Goal: Complete application form: Complete application form

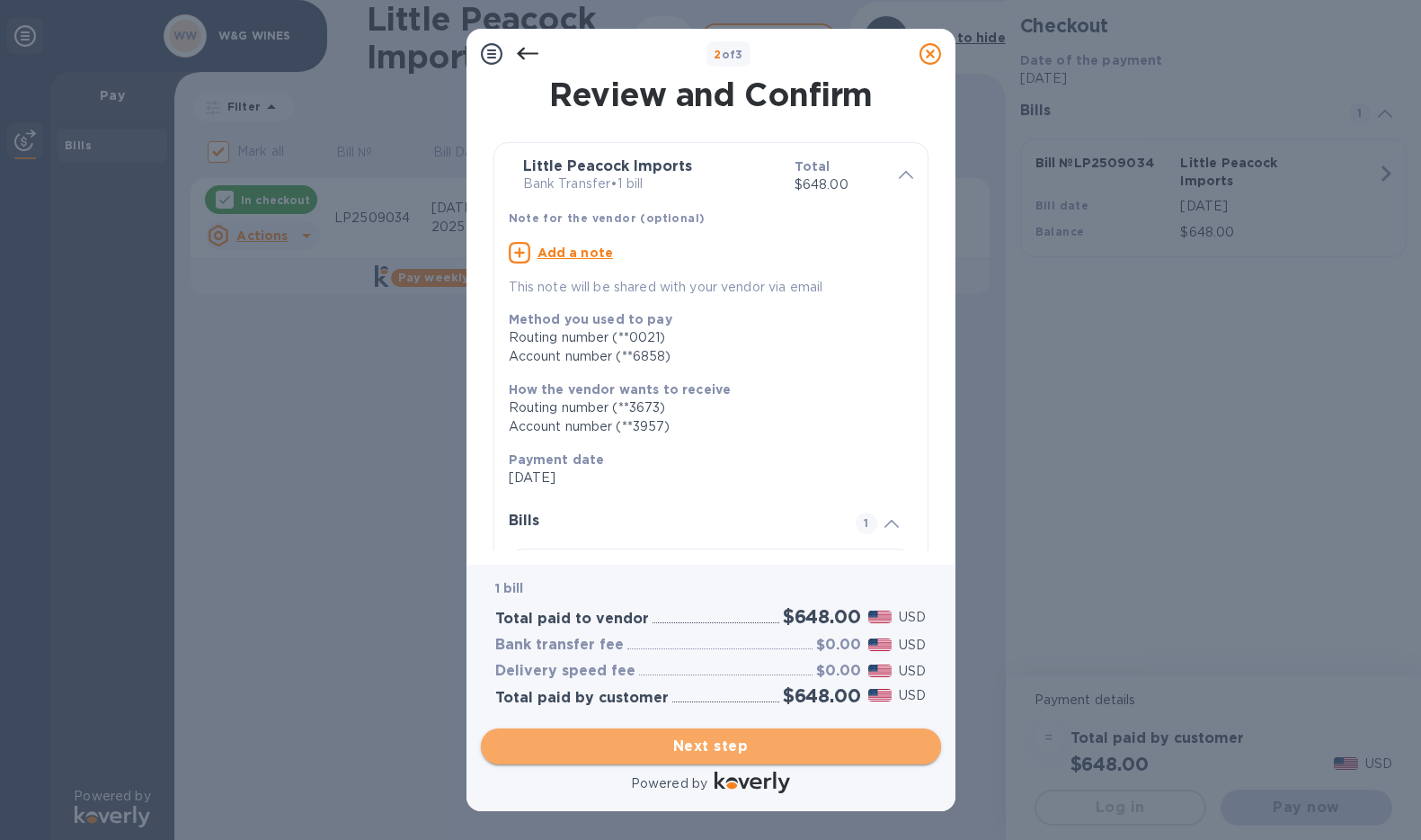
click at [726, 758] on button "Next step" at bounding box center [711, 746] width 460 height 36
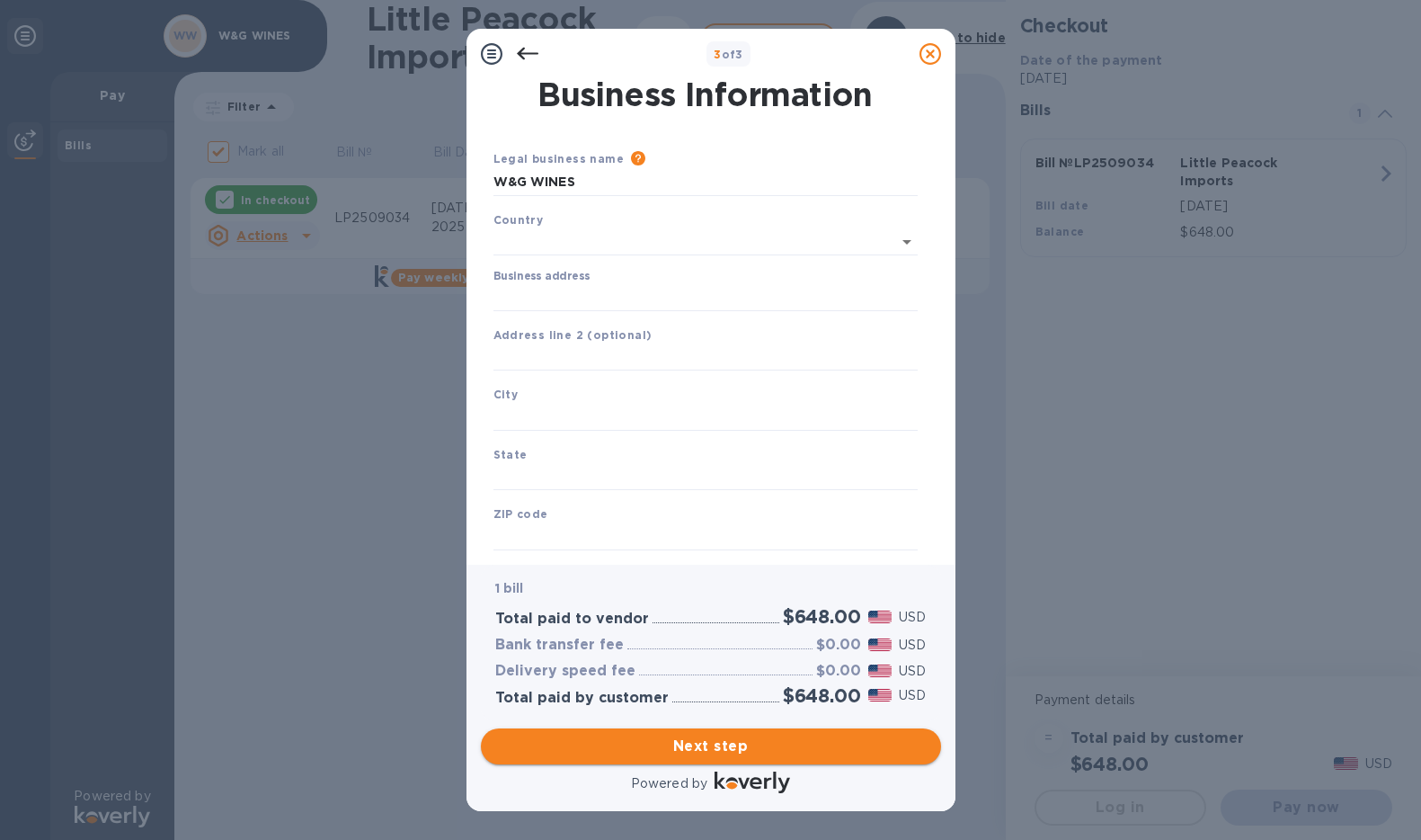
type input "[GEOGRAPHIC_DATA]"
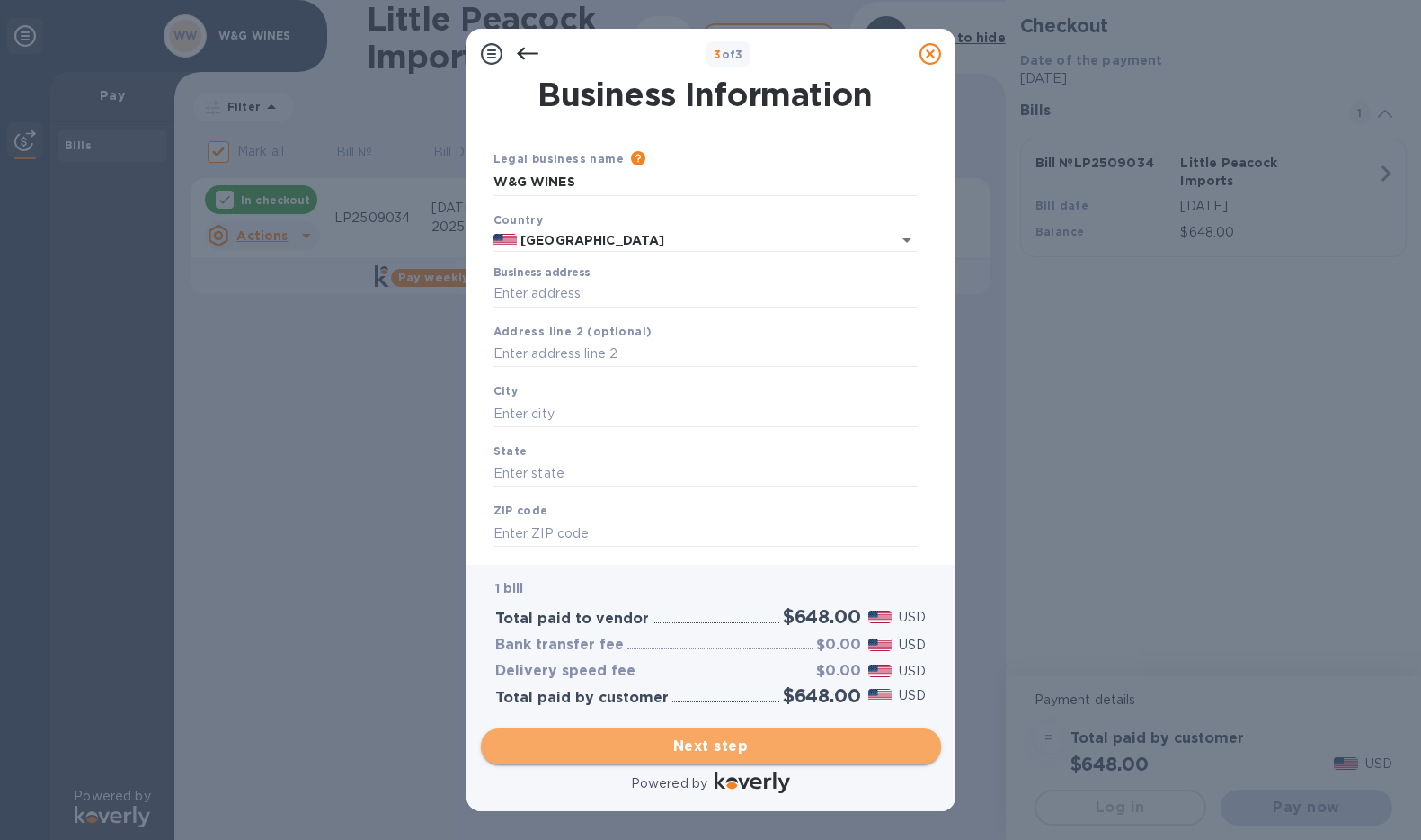
click at [726, 747] on span "Next step" at bounding box center [711, 746] width 432 height 22
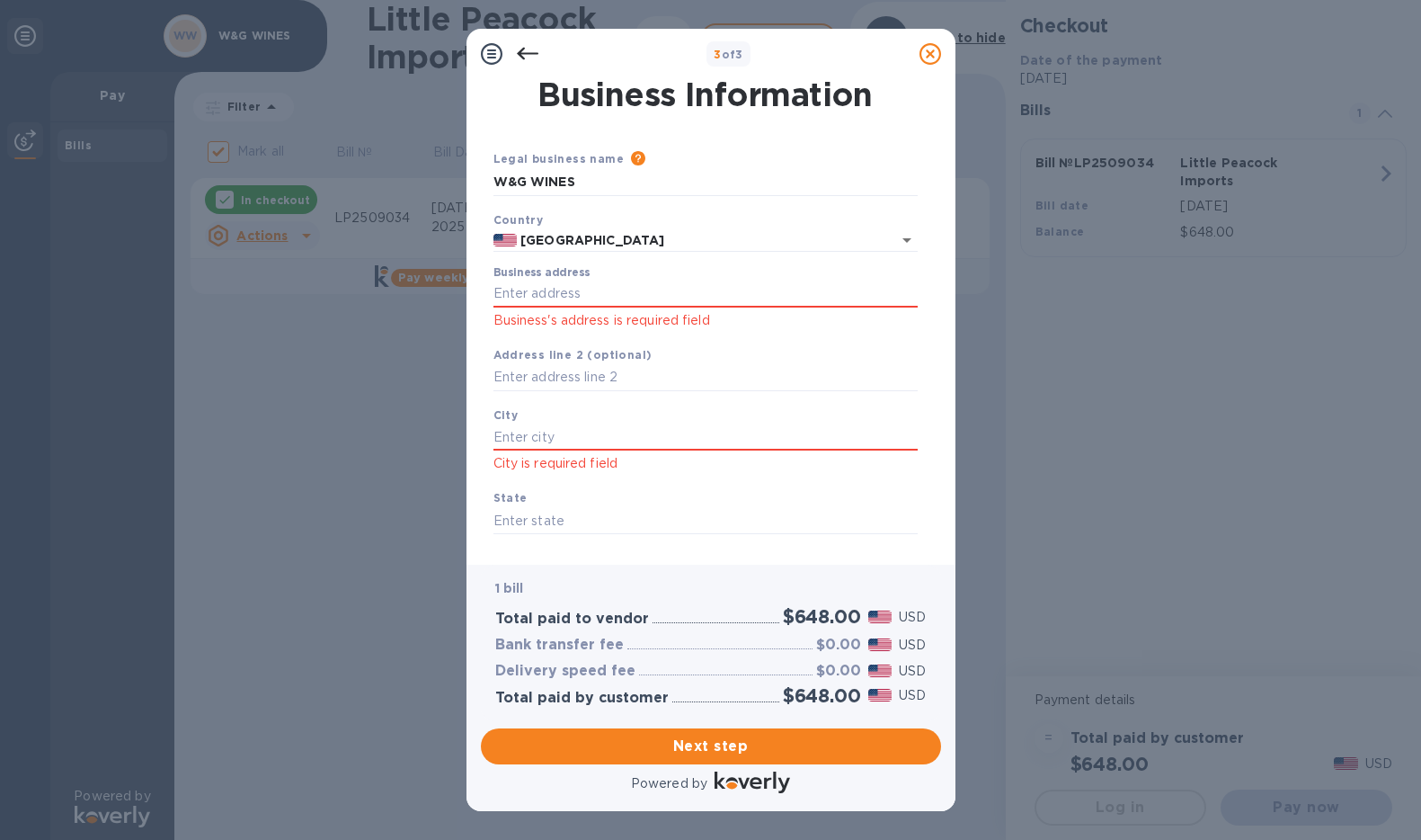
click at [672, 275] on div "Business address Business's address is required field" at bounding box center [705, 298] width 425 height 65
click at [646, 291] on input "Business address" at bounding box center [705, 295] width 425 height 27
type input "[STREET_ADDRESS][GEOGRAPHIC_DATA]"
click at [611, 437] on input "text" at bounding box center [705, 437] width 425 height 27
type input "[GEOGRAPHIC_DATA]"
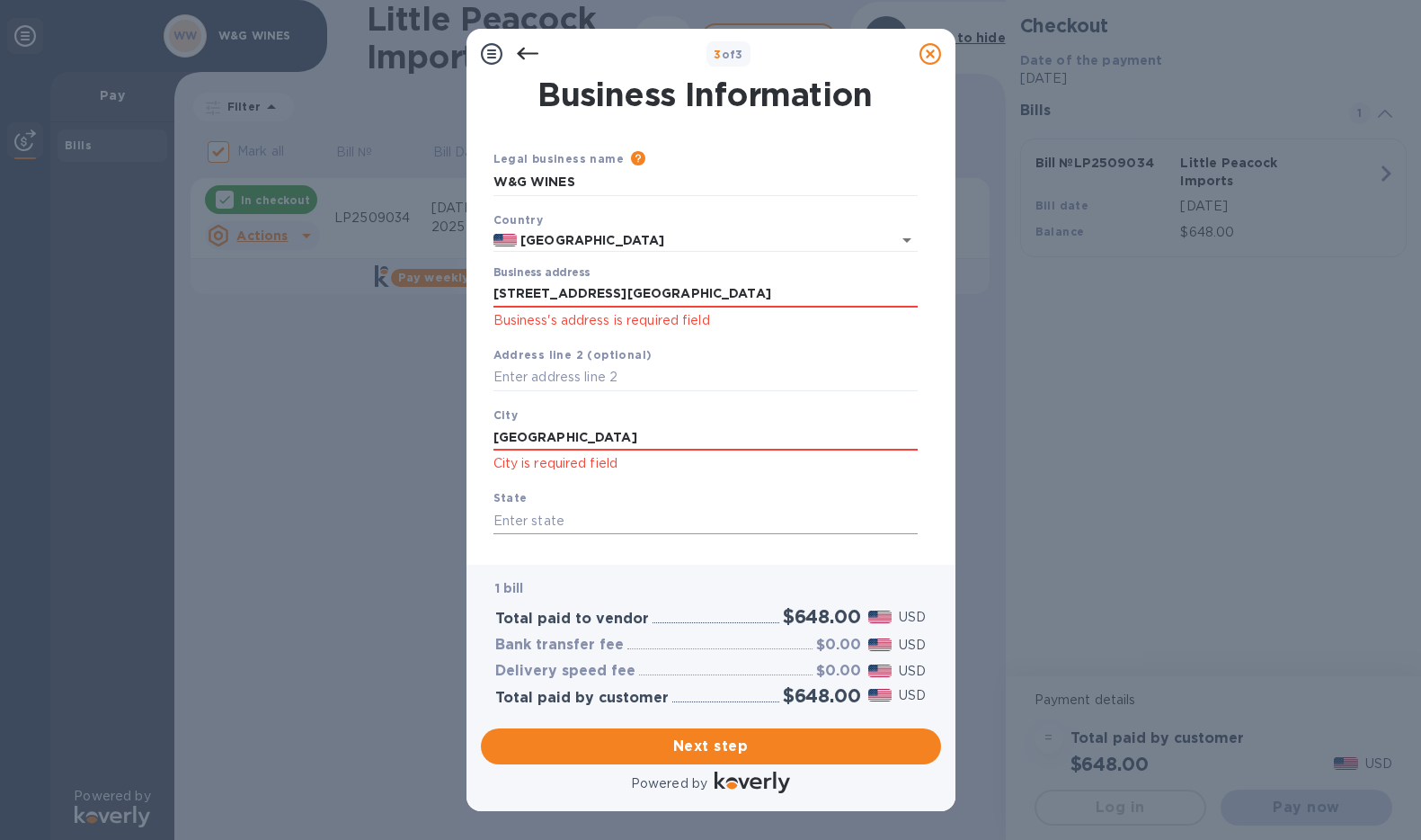
click at [584, 513] on input "text" at bounding box center [705, 521] width 425 height 27
type input "NY"
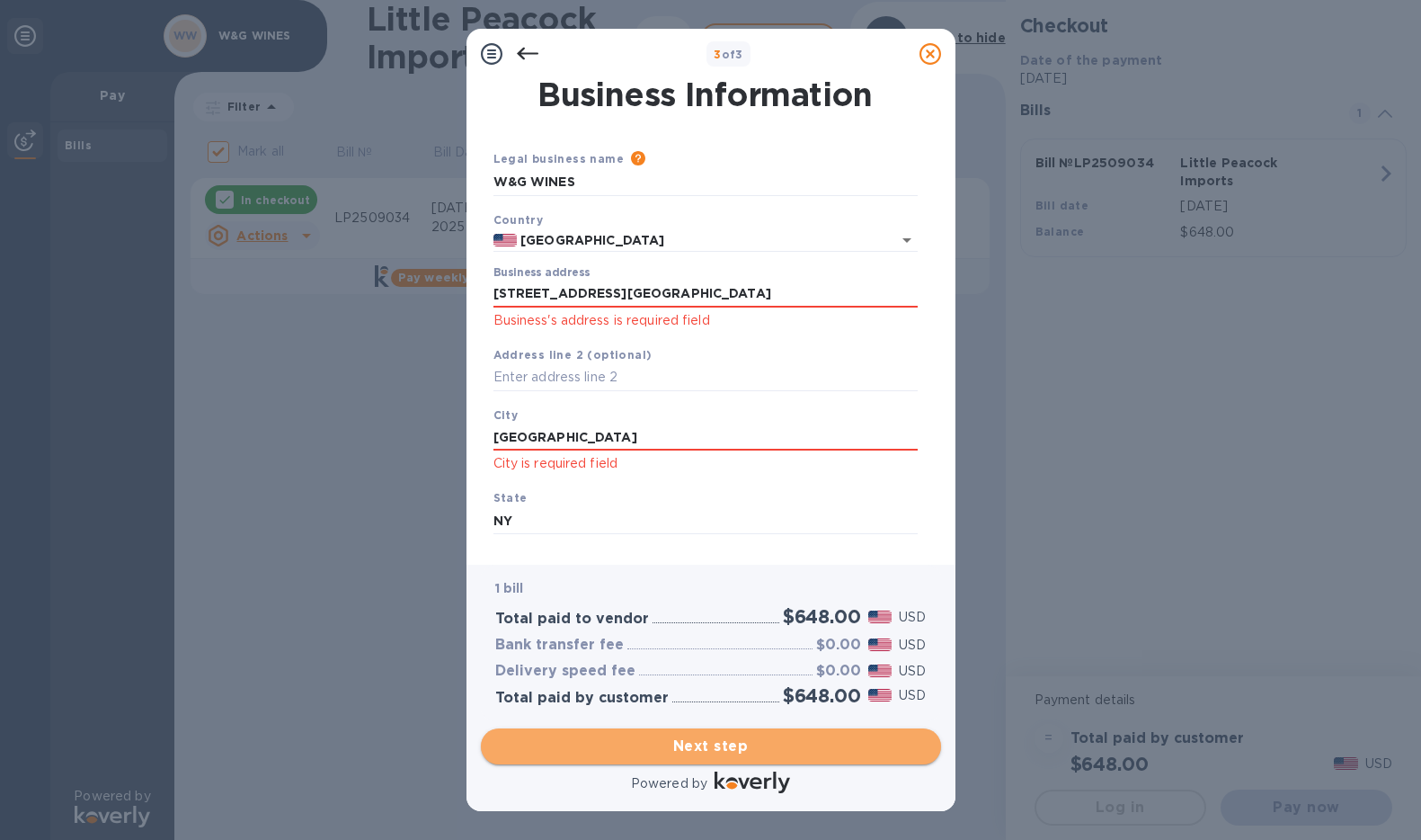
click at [715, 736] on span "Next step" at bounding box center [711, 746] width 432 height 22
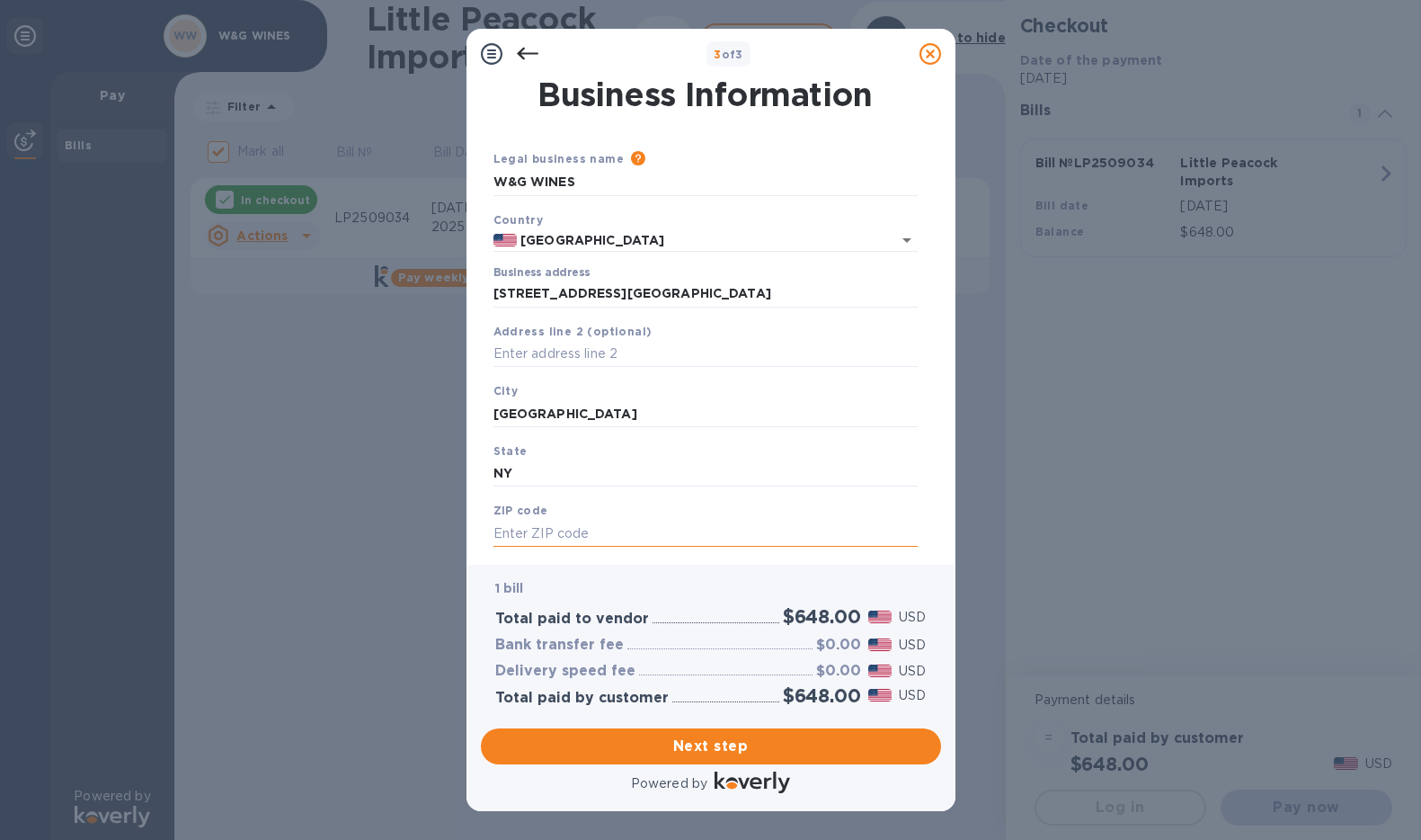
click at [534, 542] on input "text" at bounding box center [705, 534] width 425 height 27
type input "11201"
click at [686, 745] on span "Next step" at bounding box center [711, 746] width 432 height 22
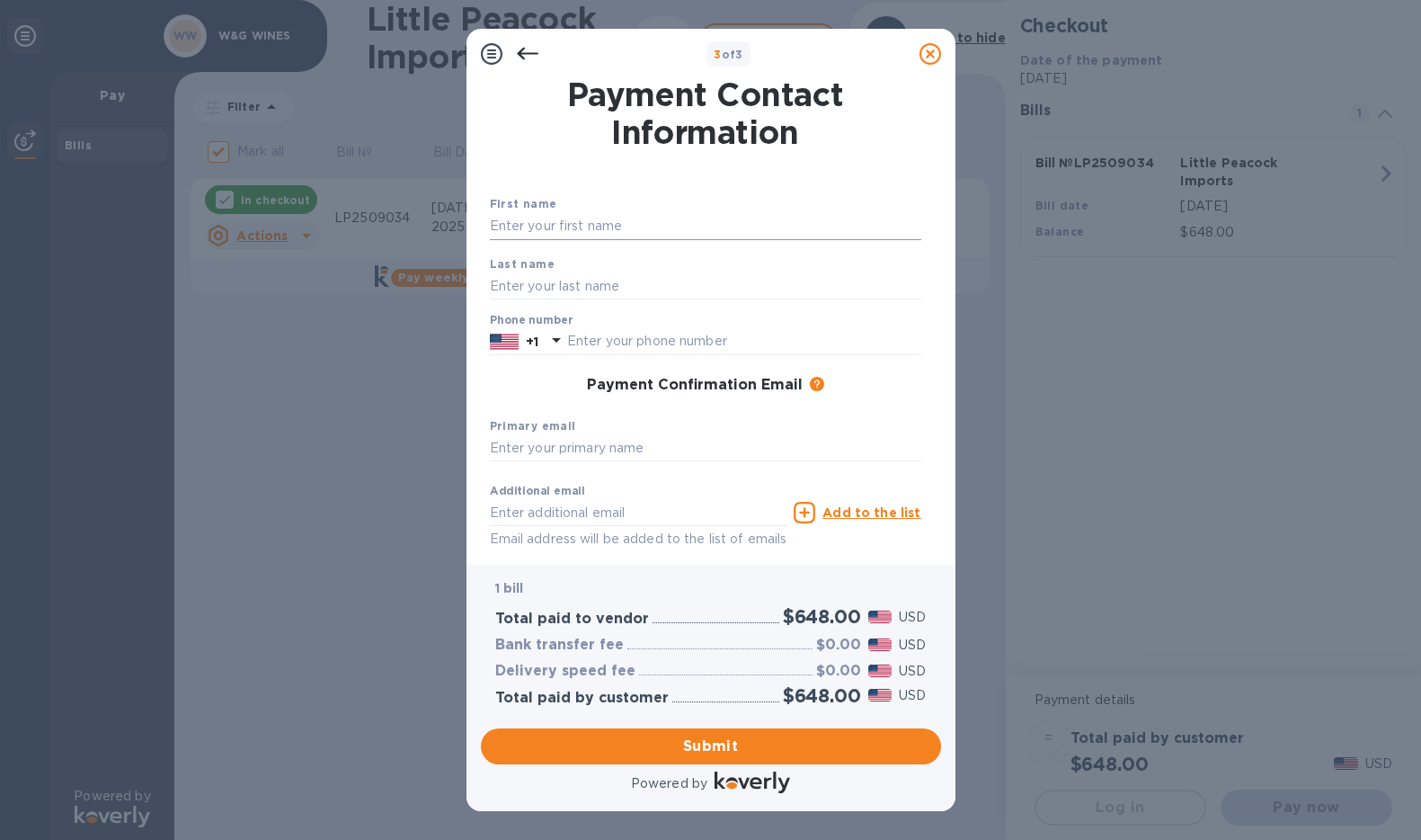
click at [543, 217] on input "text" at bounding box center [705, 226] width 432 height 27
type input "[PERSON_NAME]"
type input "0718753198"
type input "[EMAIL_ADDRESS][DOMAIN_NAME]"
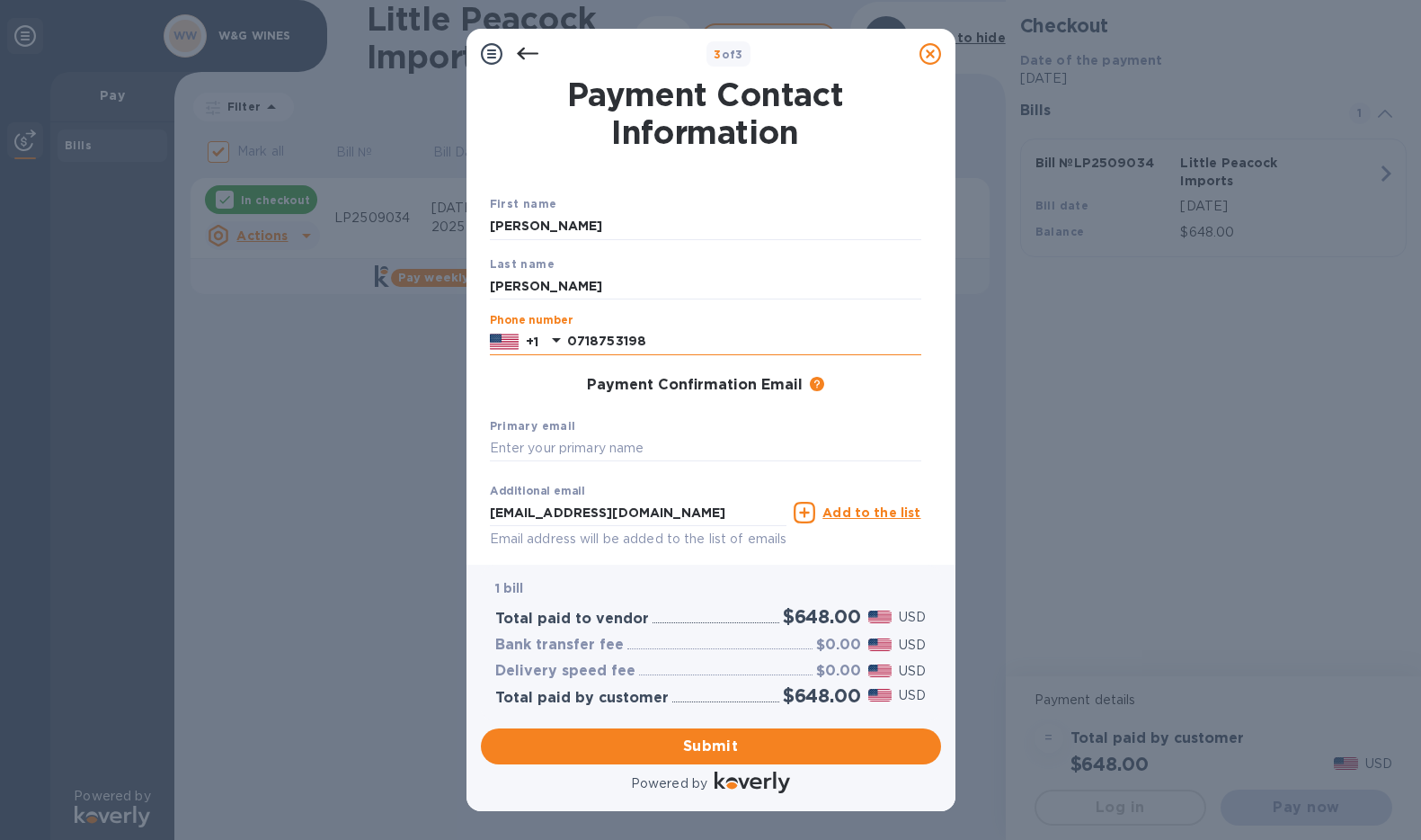
drag, startPoint x: 668, startPoint y: 341, endPoint x: 568, endPoint y: 345, distance: 100.1
click at [568, 345] on input "0718753198" at bounding box center [745, 342] width 355 height 27
type input "7188558757"
drag, startPoint x: 655, startPoint y: 516, endPoint x: 562, endPoint y: 515, distance: 93.0
click at [562, 515] on input "[EMAIL_ADDRESS][DOMAIN_NAME]" at bounding box center [638, 513] width 297 height 27
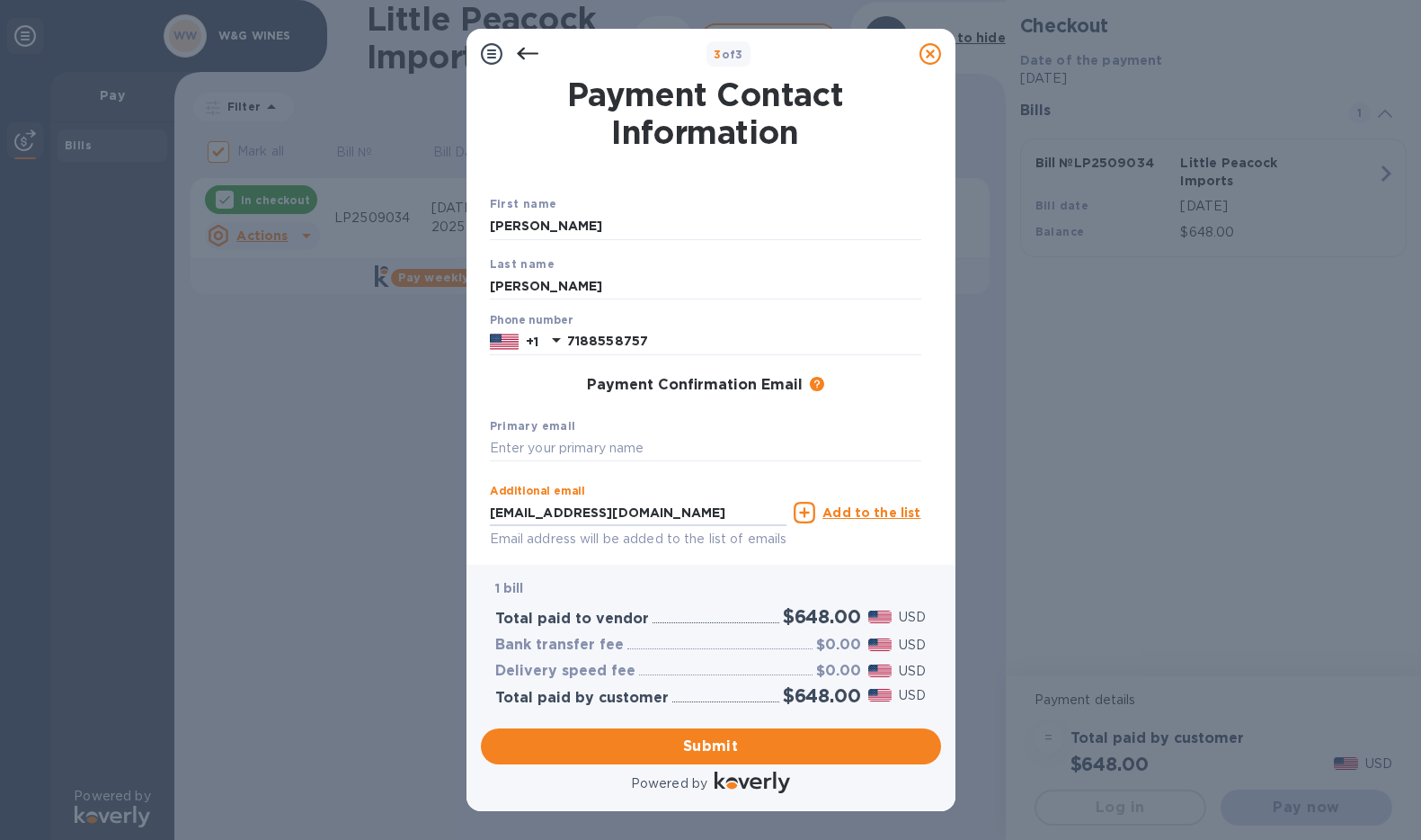
type input "[PERSON_NAME][EMAIL_ADDRESS][DOMAIN_NAME]"
click at [599, 450] on input "text" at bounding box center [705, 449] width 432 height 27
drag, startPoint x: 736, startPoint y: 517, endPoint x: 425, endPoint y: 515, distance: 311.0
click at [425, 515] on div "3 of 3 Payment Contact Information First name [PERSON_NAME] Last name [PERSON_N…" at bounding box center [710, 420] width 1421 height 840
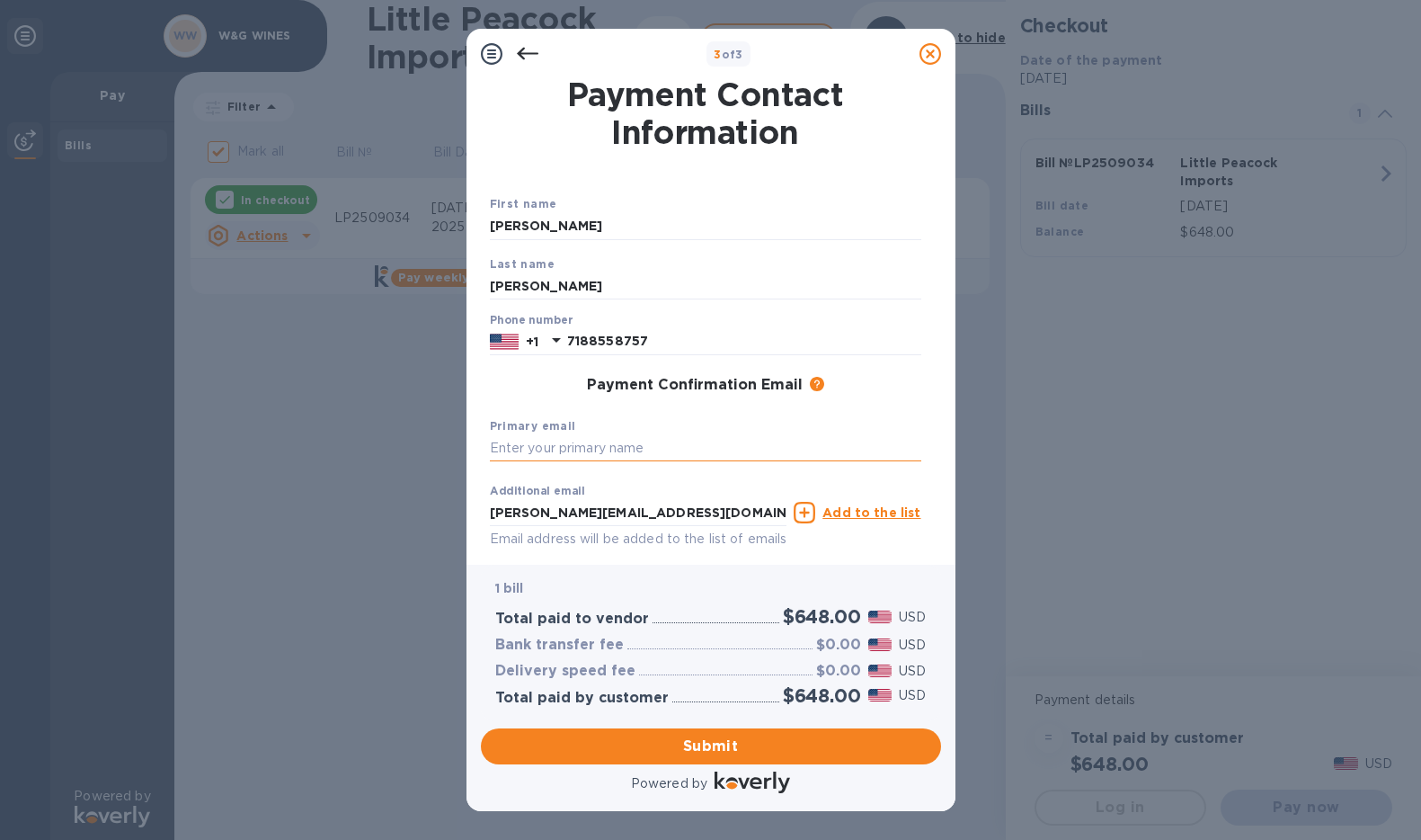
click at [506, 444] on input "text" at bounding box center [705, 449] width 432 height 27
paste input "[PERSON_NAME][EMAIL_ADDRESS][DOMAIN_NAME]"
type input "[PERSON_NAME][EMAIL_ADDRESS][DOMAIN_NAME]"
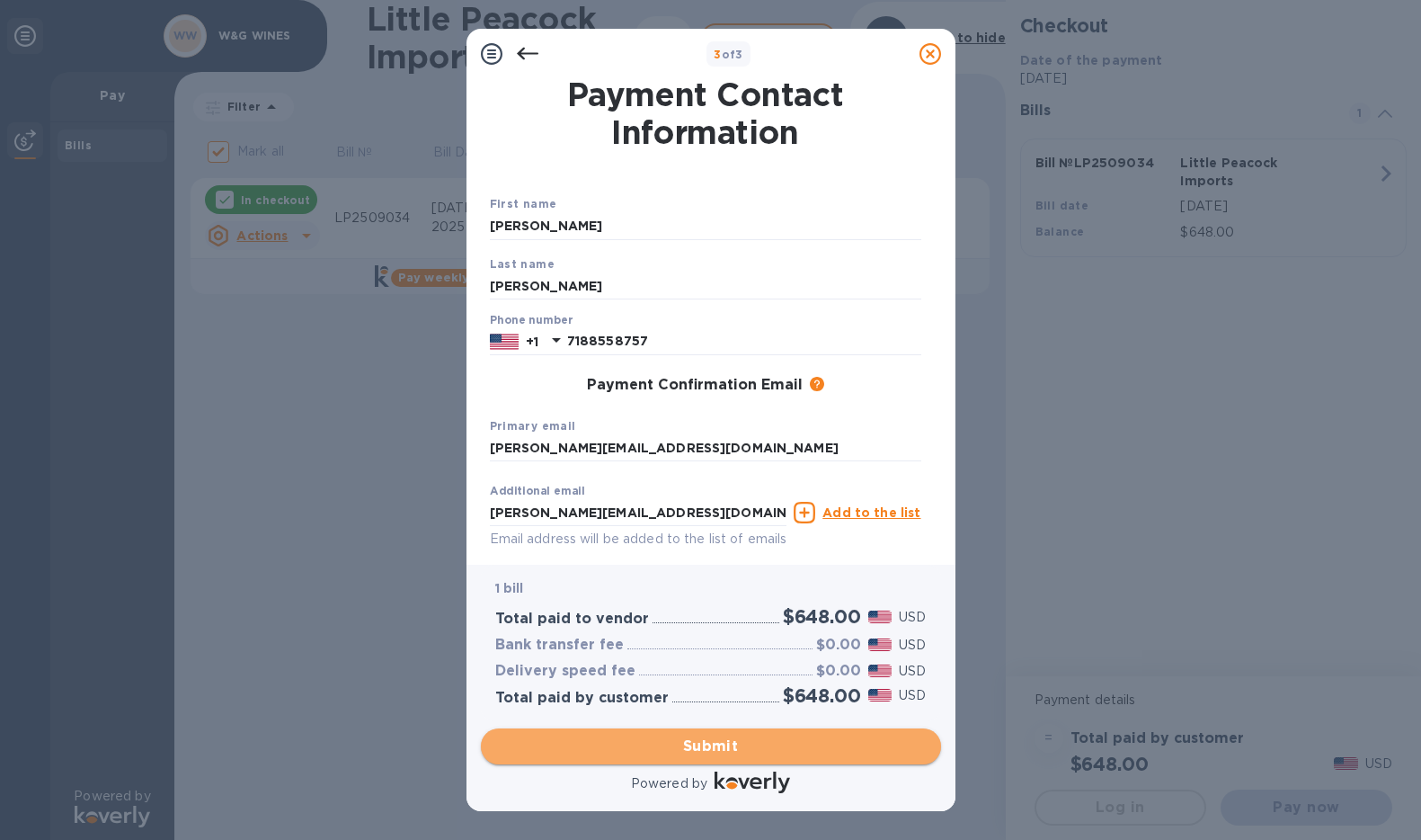
click at [779, 749] on span "Submit" at bounding box center [711, 746] width 432 height 22
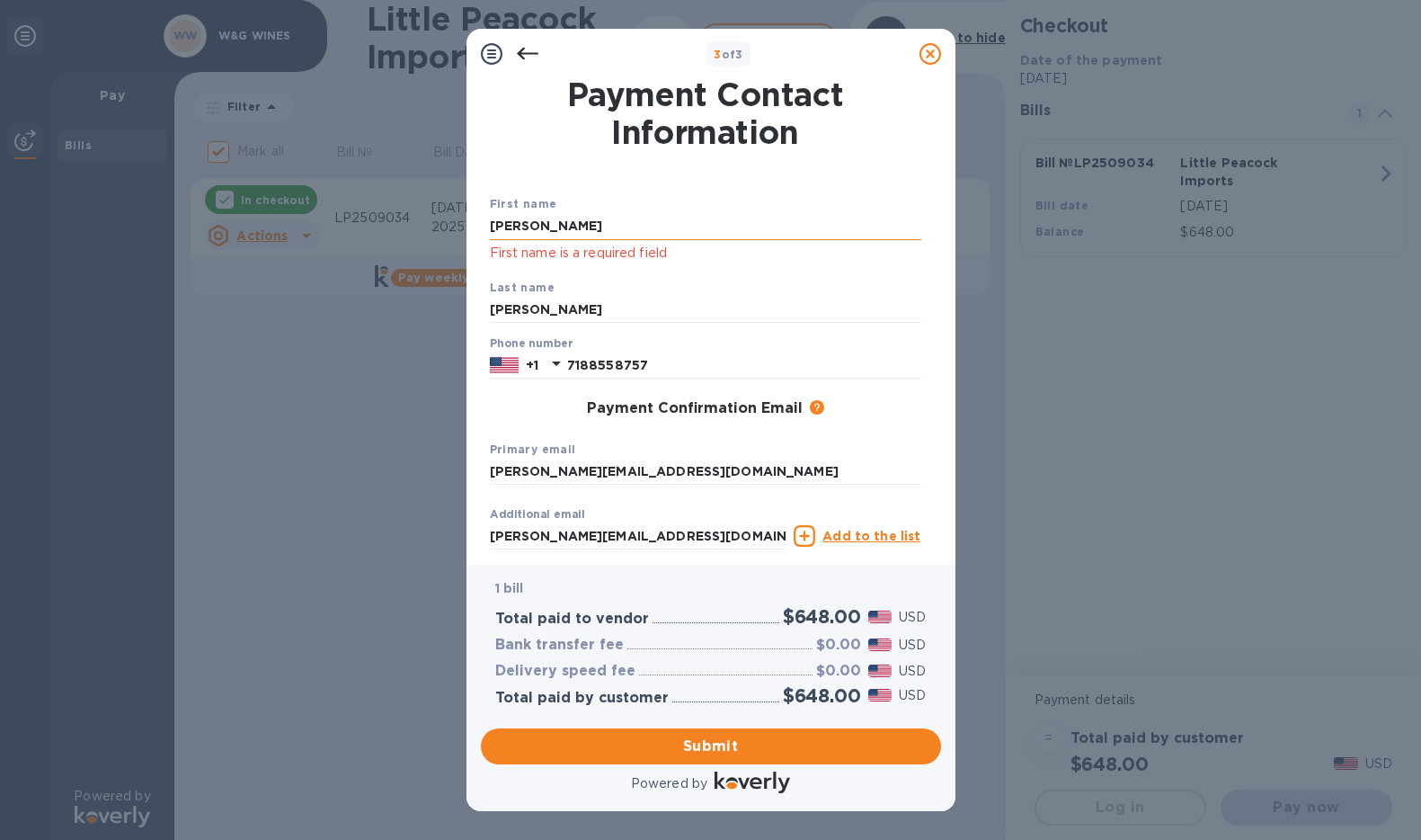
click at [570, 232] on input "[PERSON_NAME]" at bounding box center [705, 226] width 432 height 27
type input "[PERSON_NAME]"
drag, startPoint x: 867, startPoint y: 461, endPoint x: 802, endPoint y: 646, distance: 196.1
click at [867, 461] on input "[PERSON_NAME][EMAIL_ADDRESS][DOMAIN_NAME]" at bounding box center [705, 472] width 432 height 27
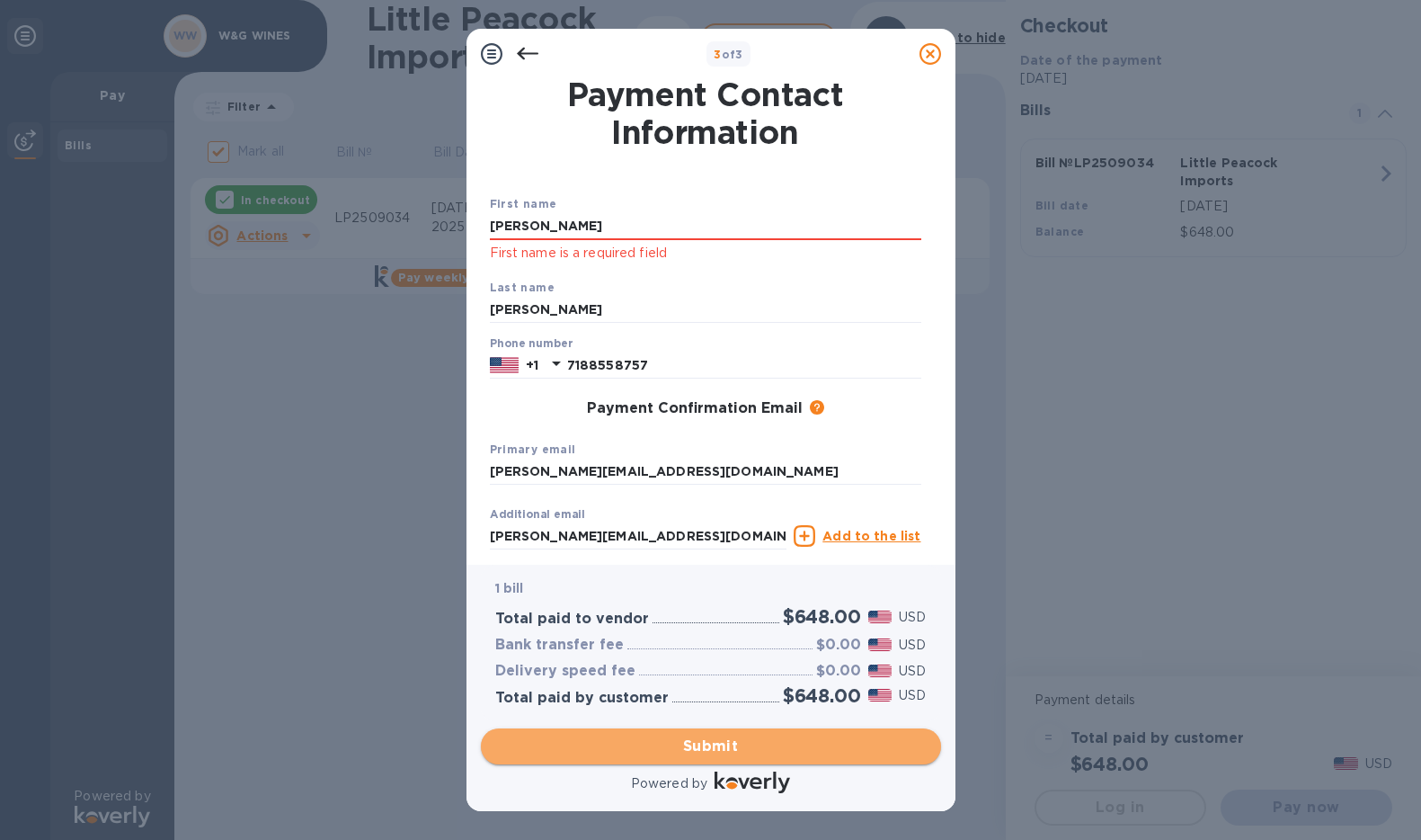
click at [725, 743] on span "Submit" at bounding box center [711, 746] width 432 height 22
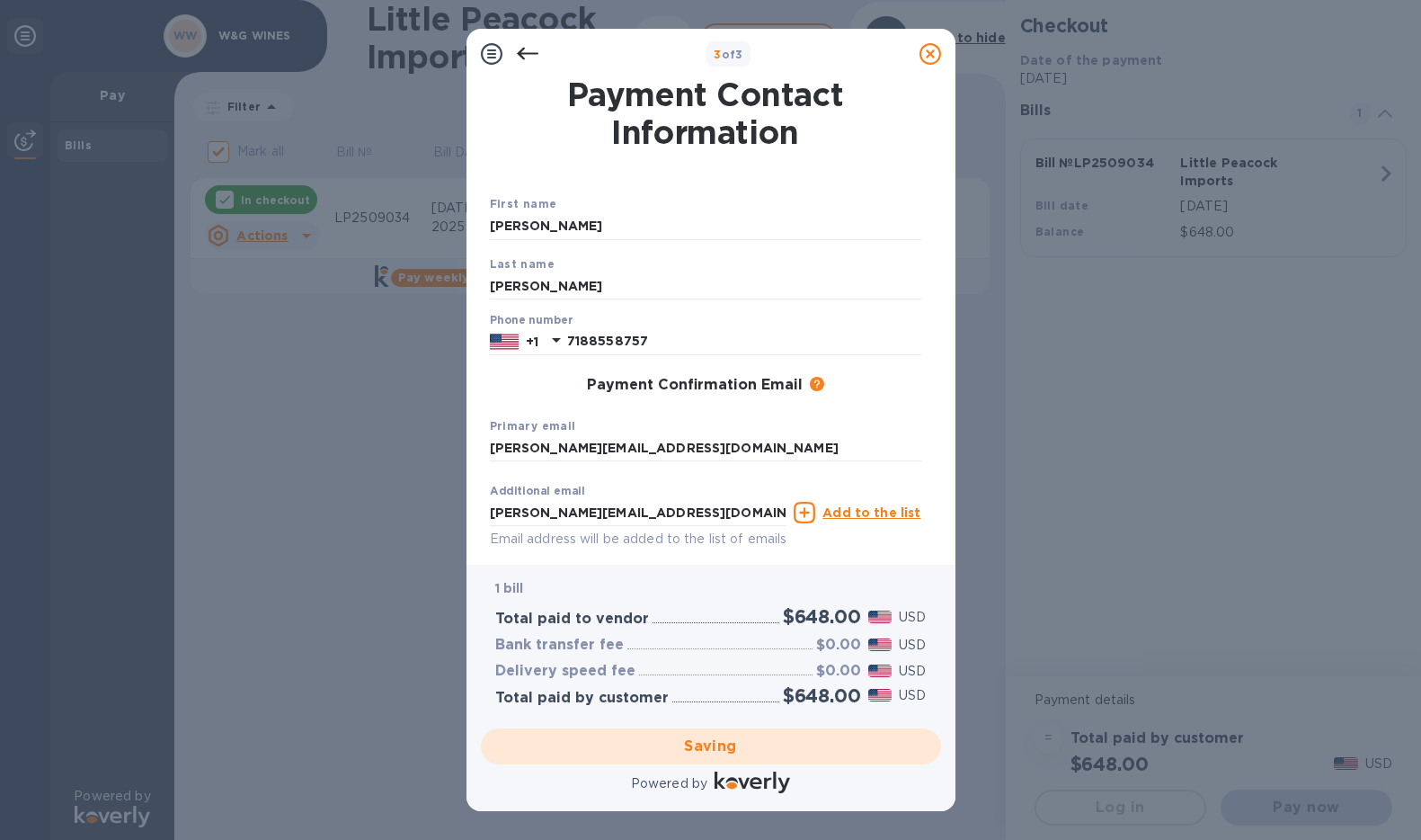
click at [714, 749] on div "Saving" at bounding box center [711, 745] width 475 height 50
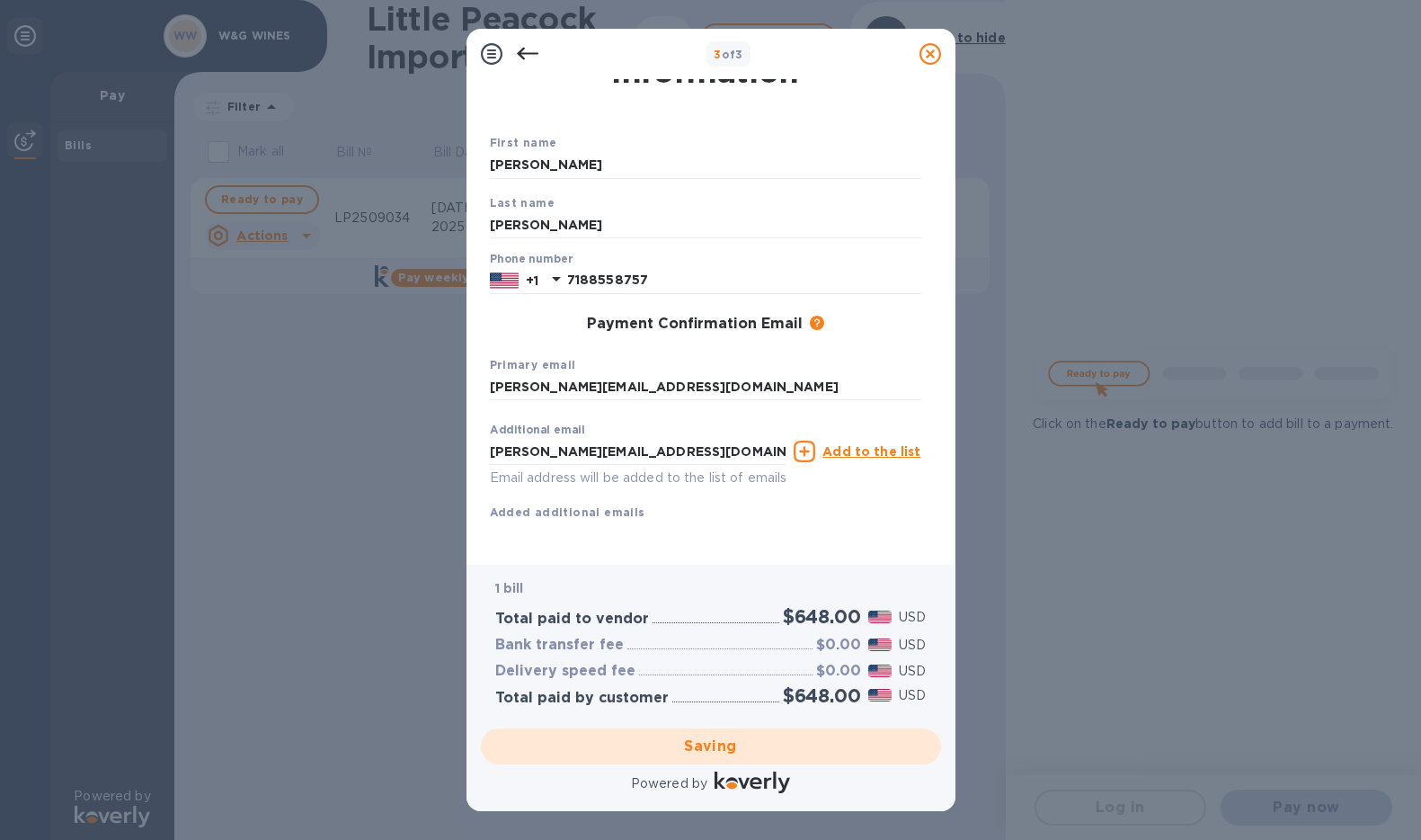
checkbox input "false"
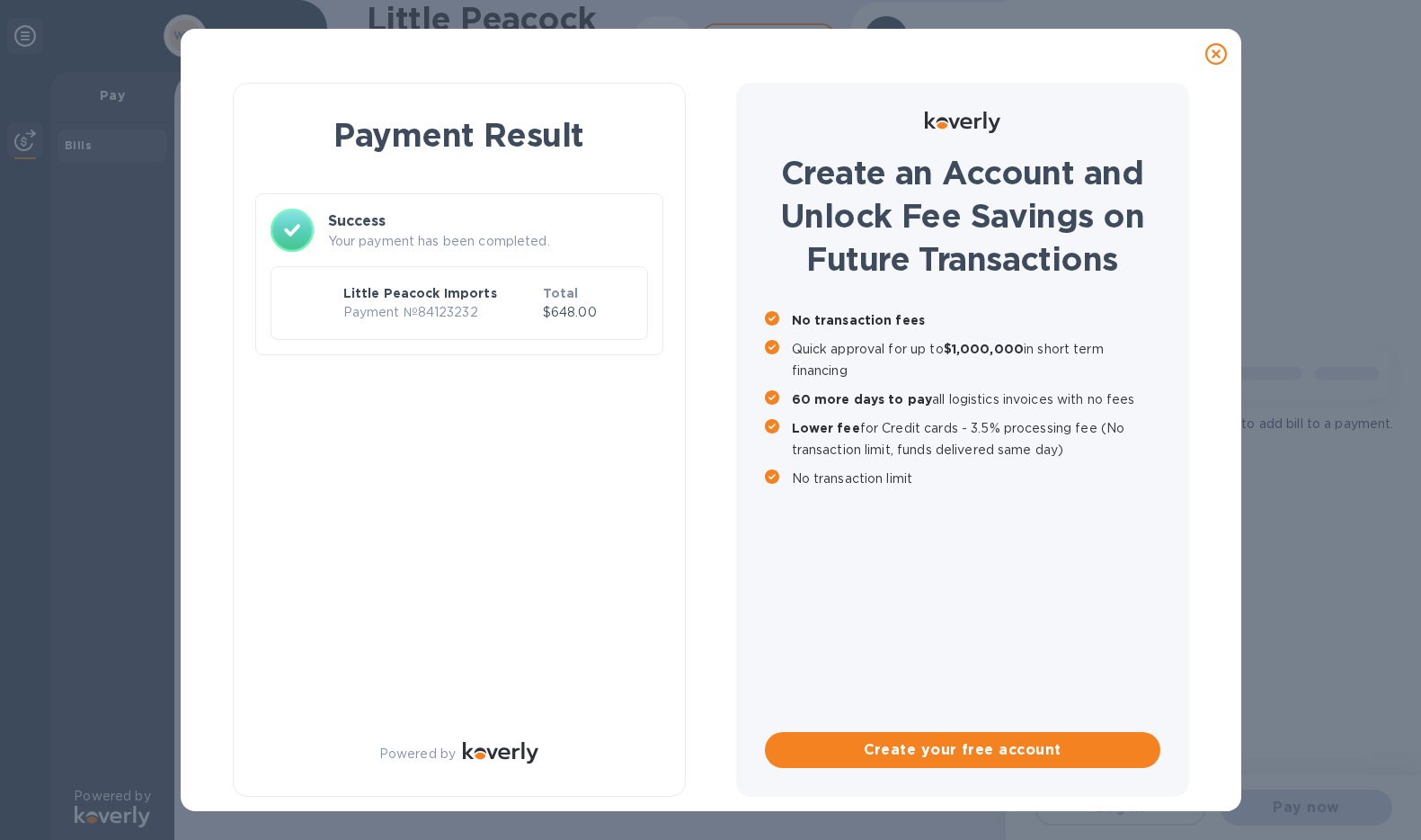
scroll to position [0, 0]
